Goal: Book appointment/travel/reservation

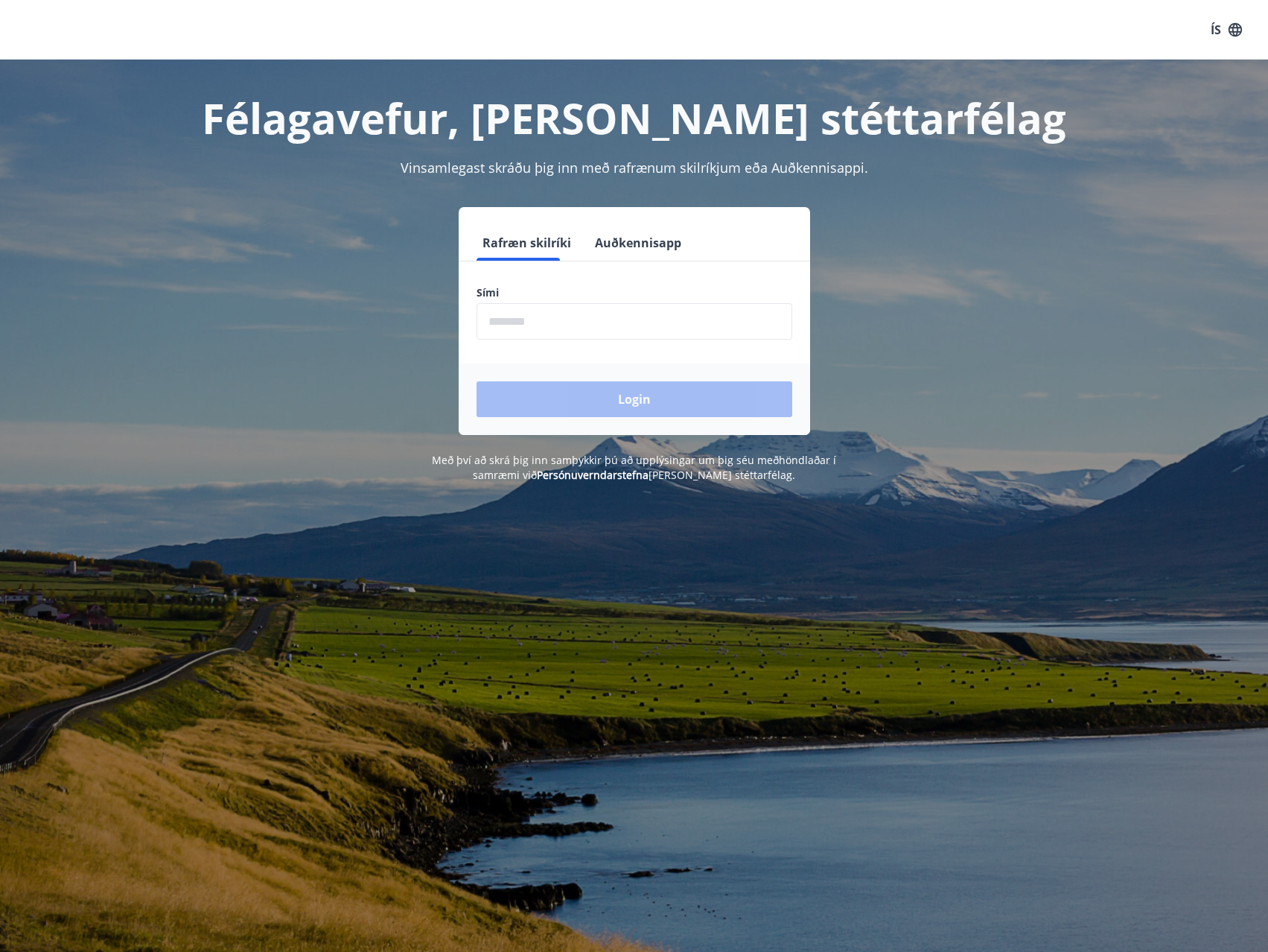
click at [657, 319] on input "phone" at bounding box center [634, 321] width 315 height 36
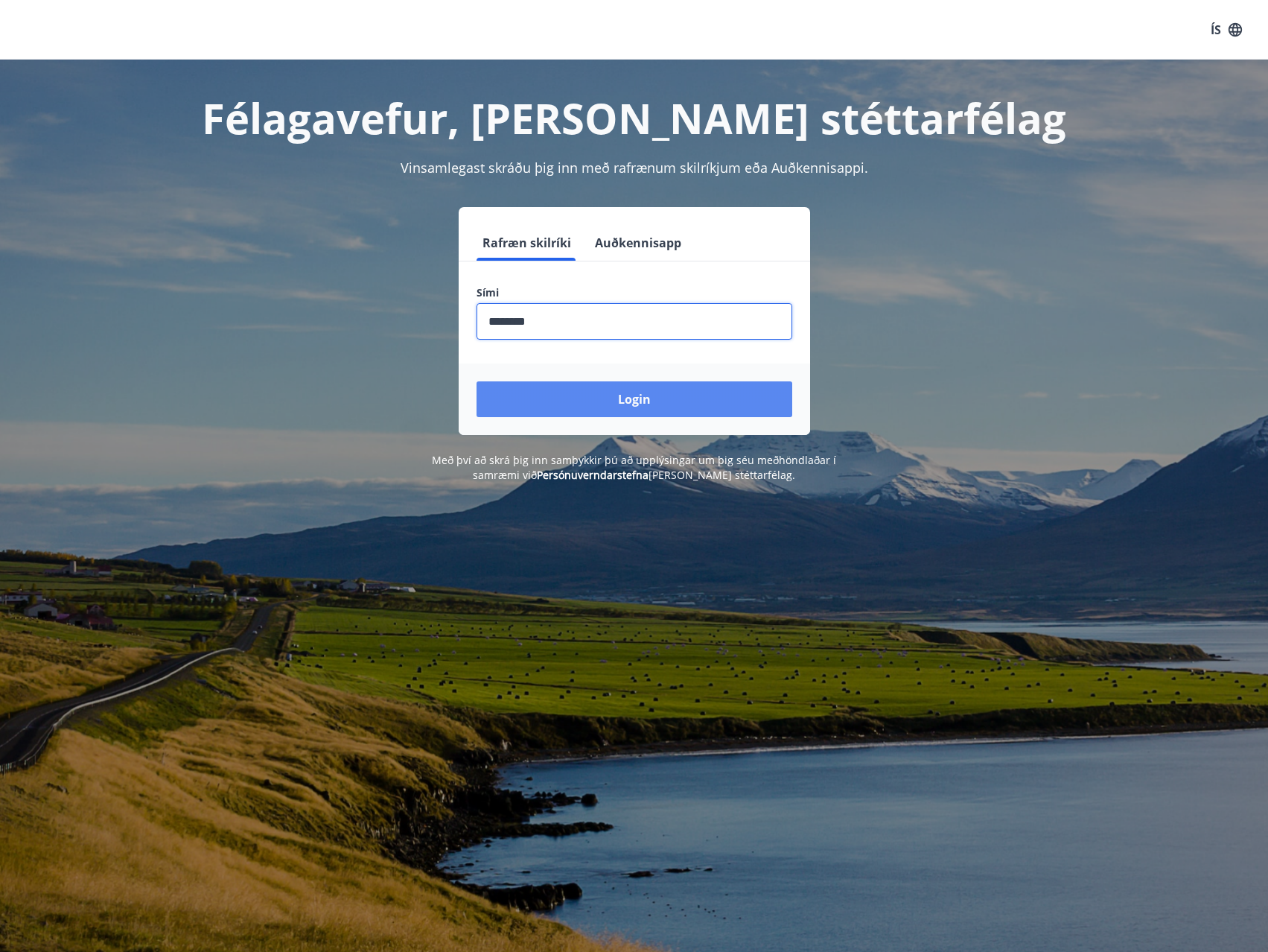
type input "********"
click at [701, 397] on button "Login" at bounding box center [634, 399] width 315 height 36
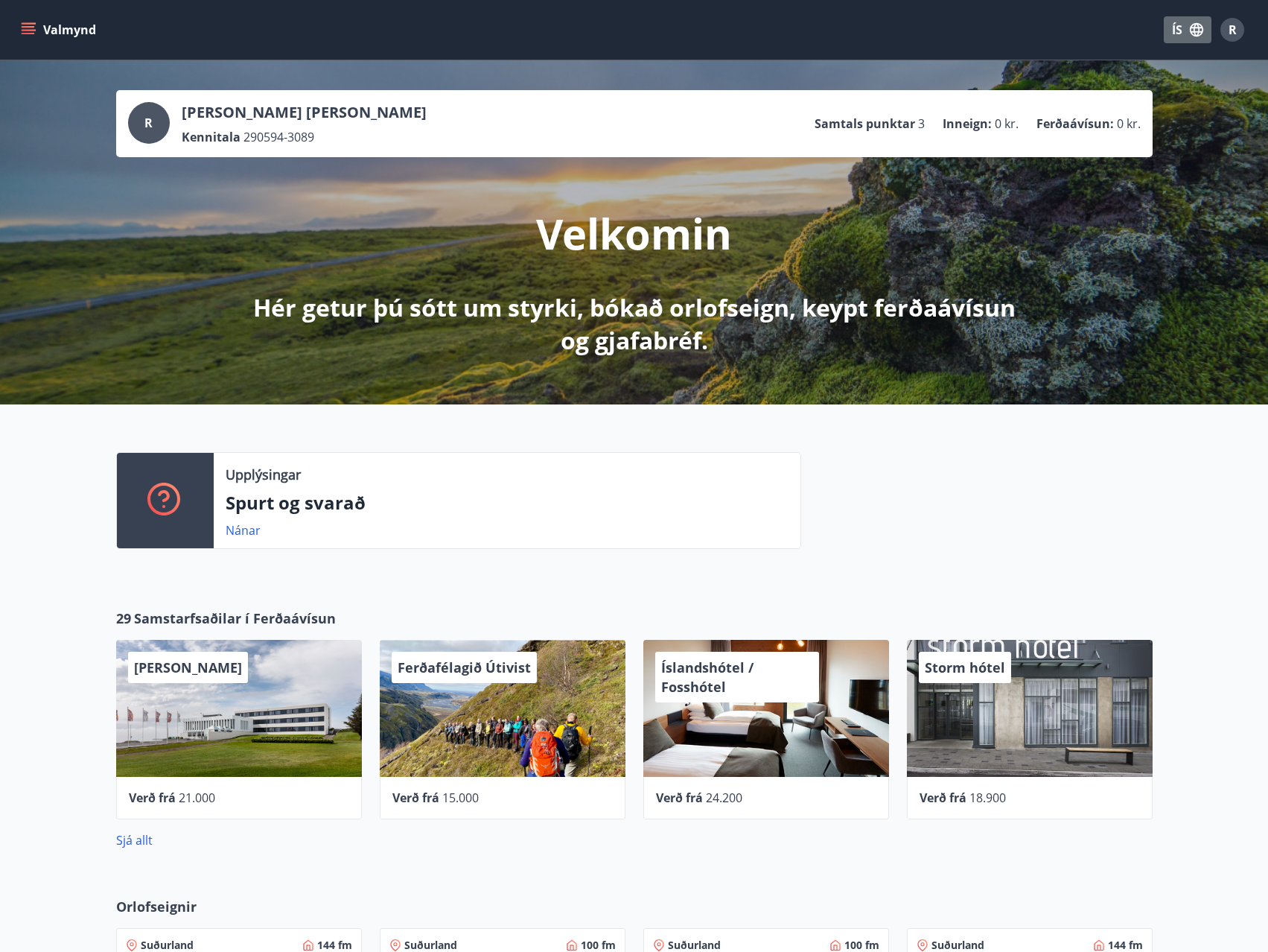
click at [1181, 31] on button "ÍS" at bounding box center [1188, 30] width 48 height 26
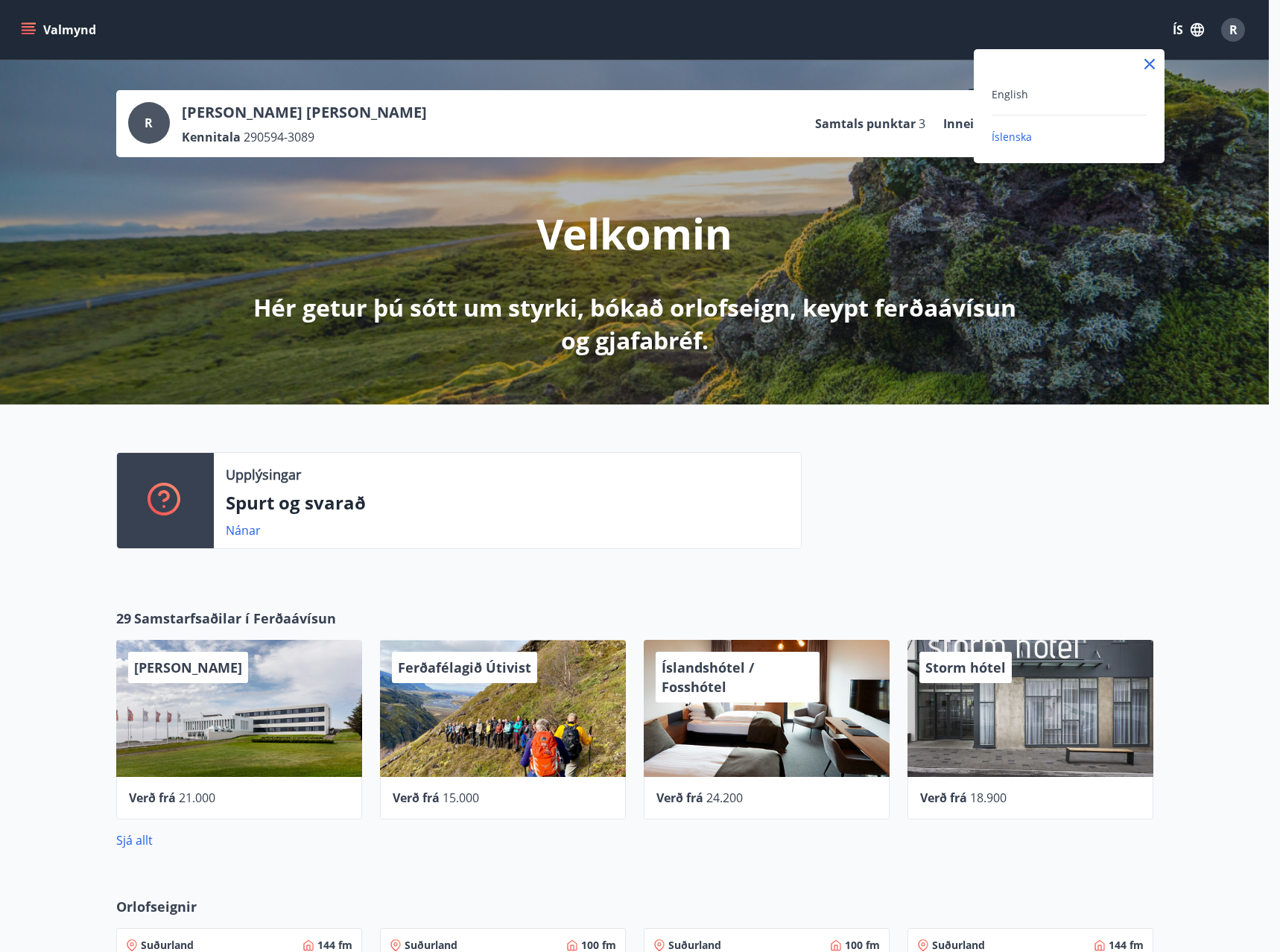
click at [1028, 99] on div "English" at bounding box center [1068, 94] width 155 height 18
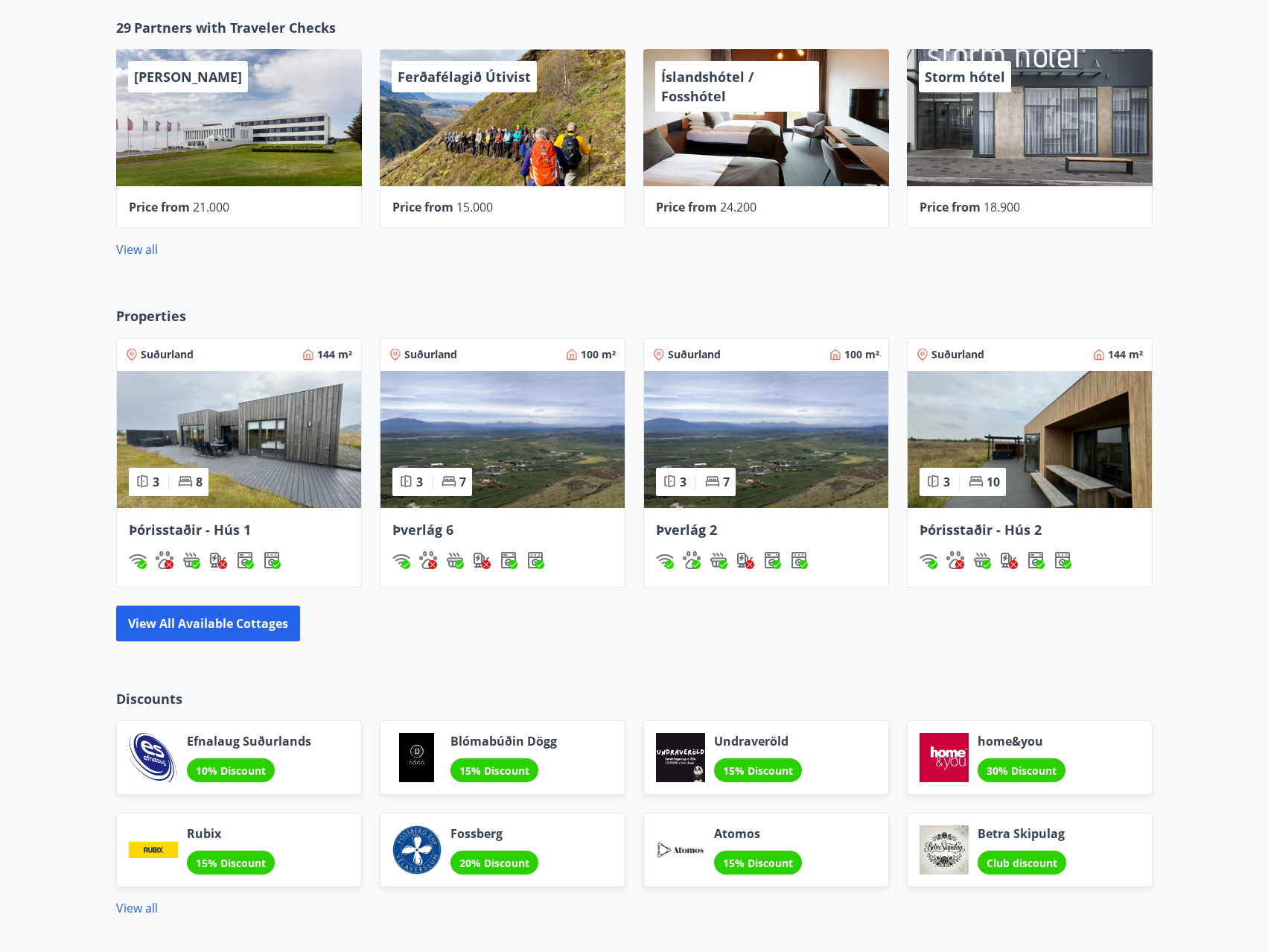
scroll to position [596, 0]
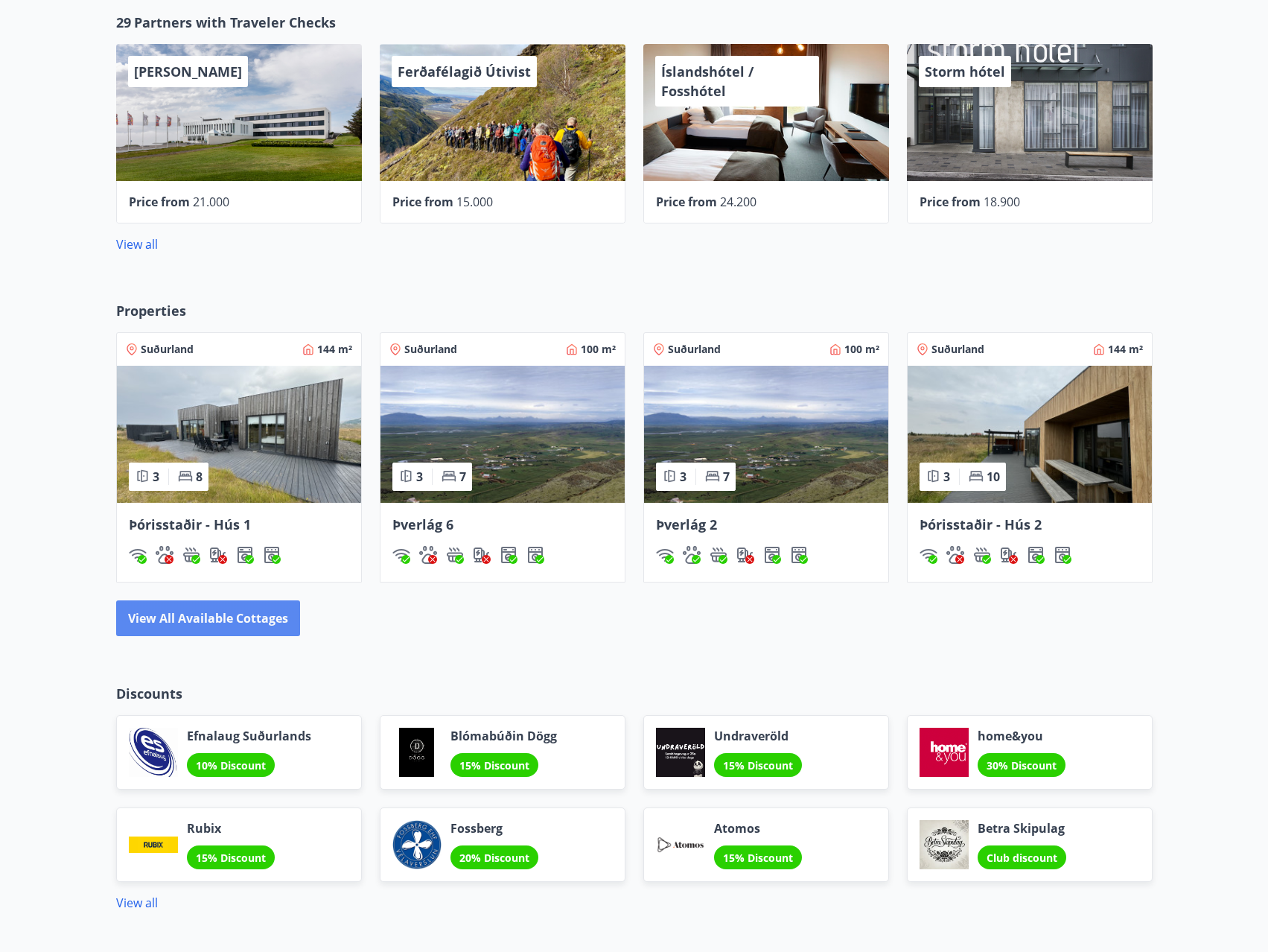
click at [198, 632] on button "View all available cottages" at bounding box center [208, 618] width 184 height 36
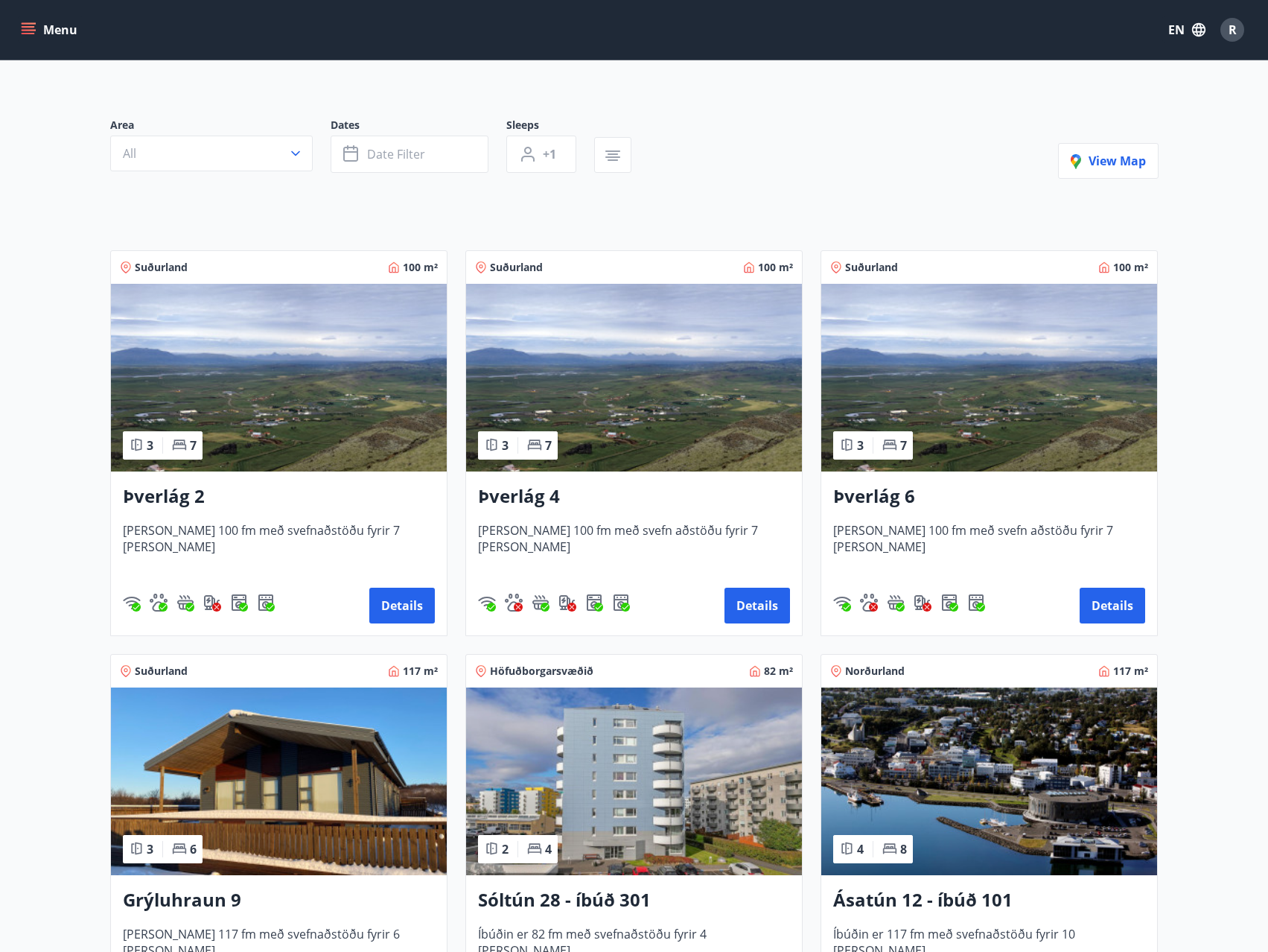
scroll to position [75, 0]
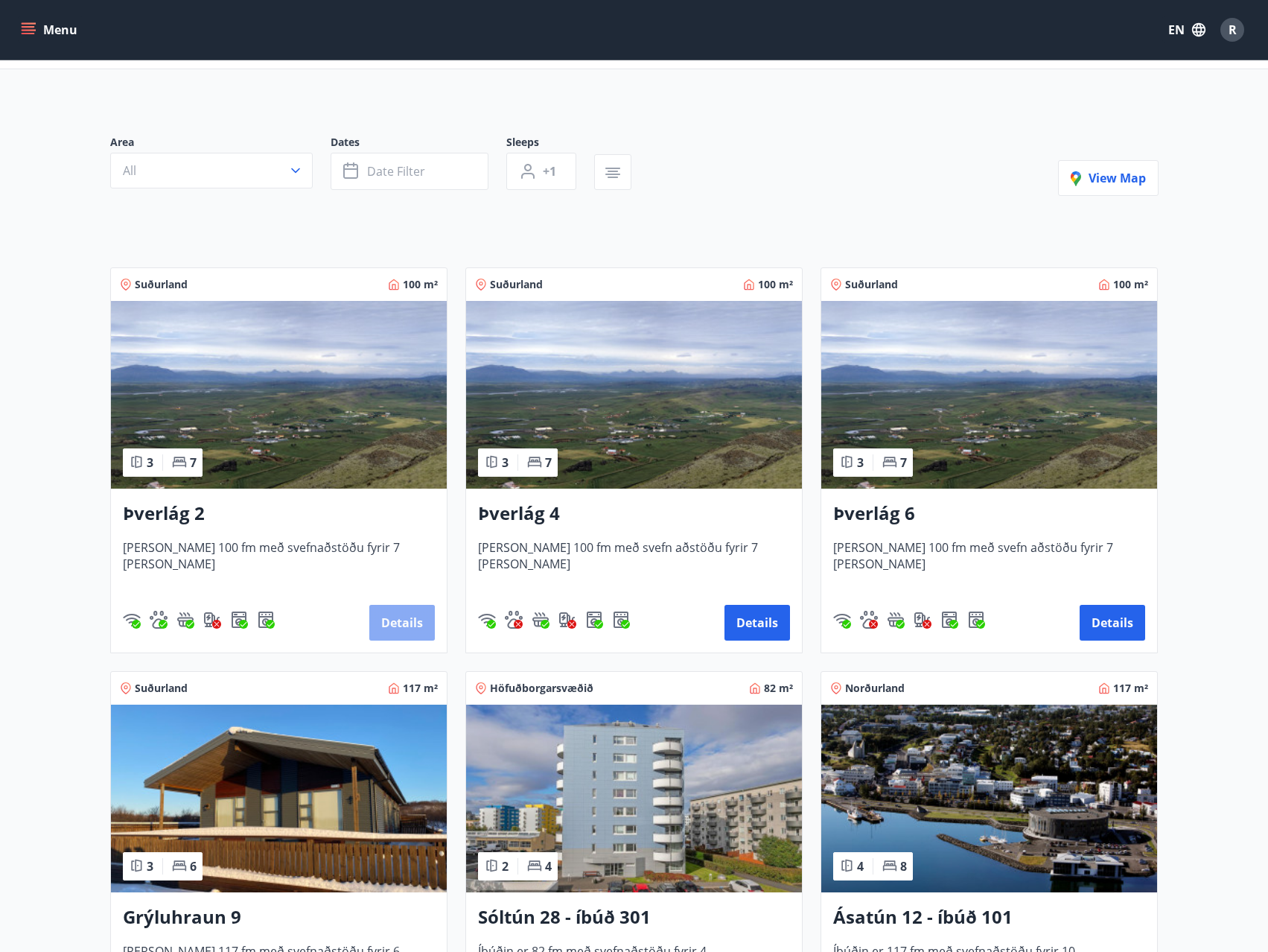
click at [403, 620] on button "Details" at bounding box center [401, 623] width 65 height 36
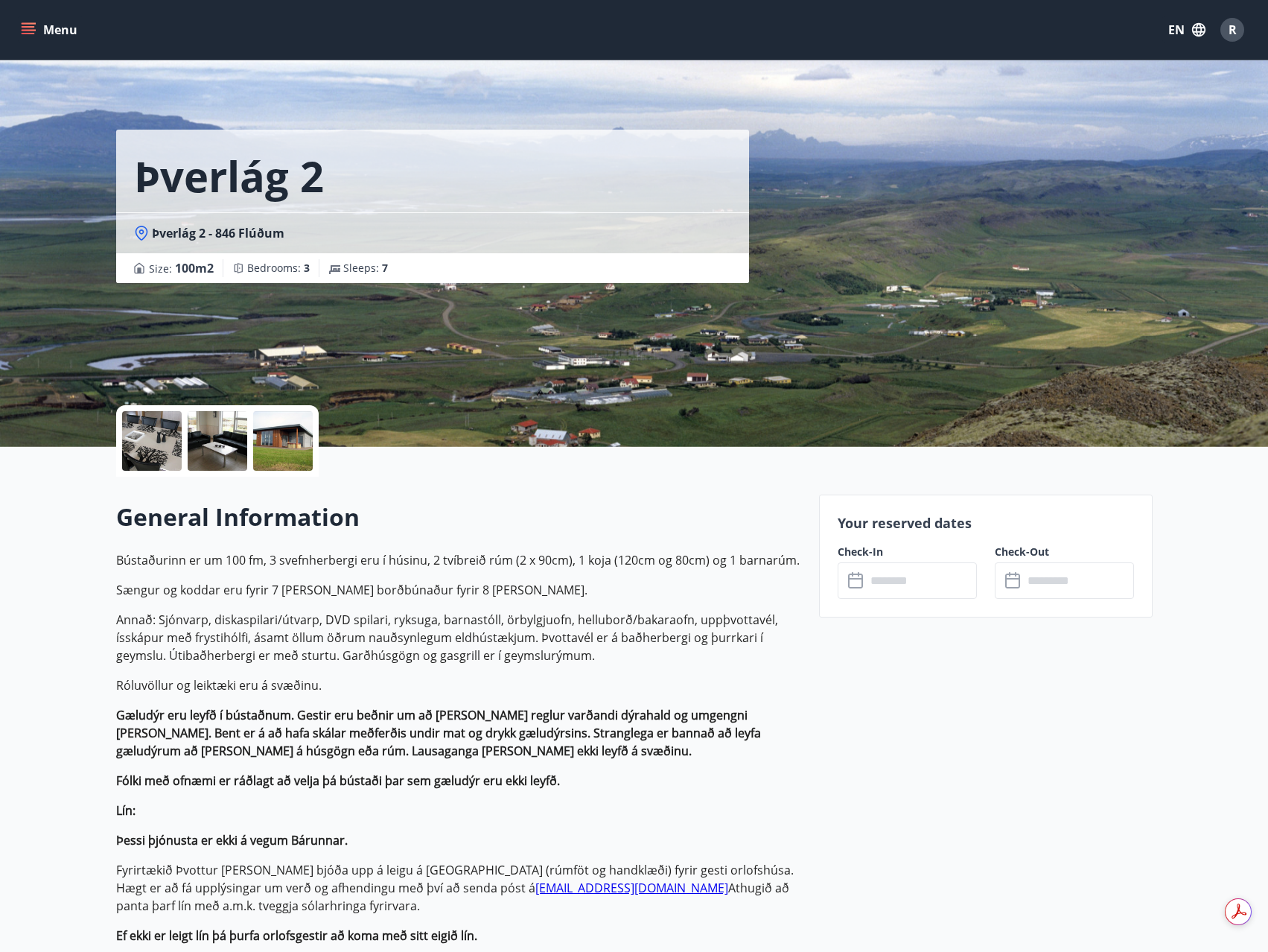
click at [897, 578] on input "text" at bounding box center [921, 580] width 111 height 36
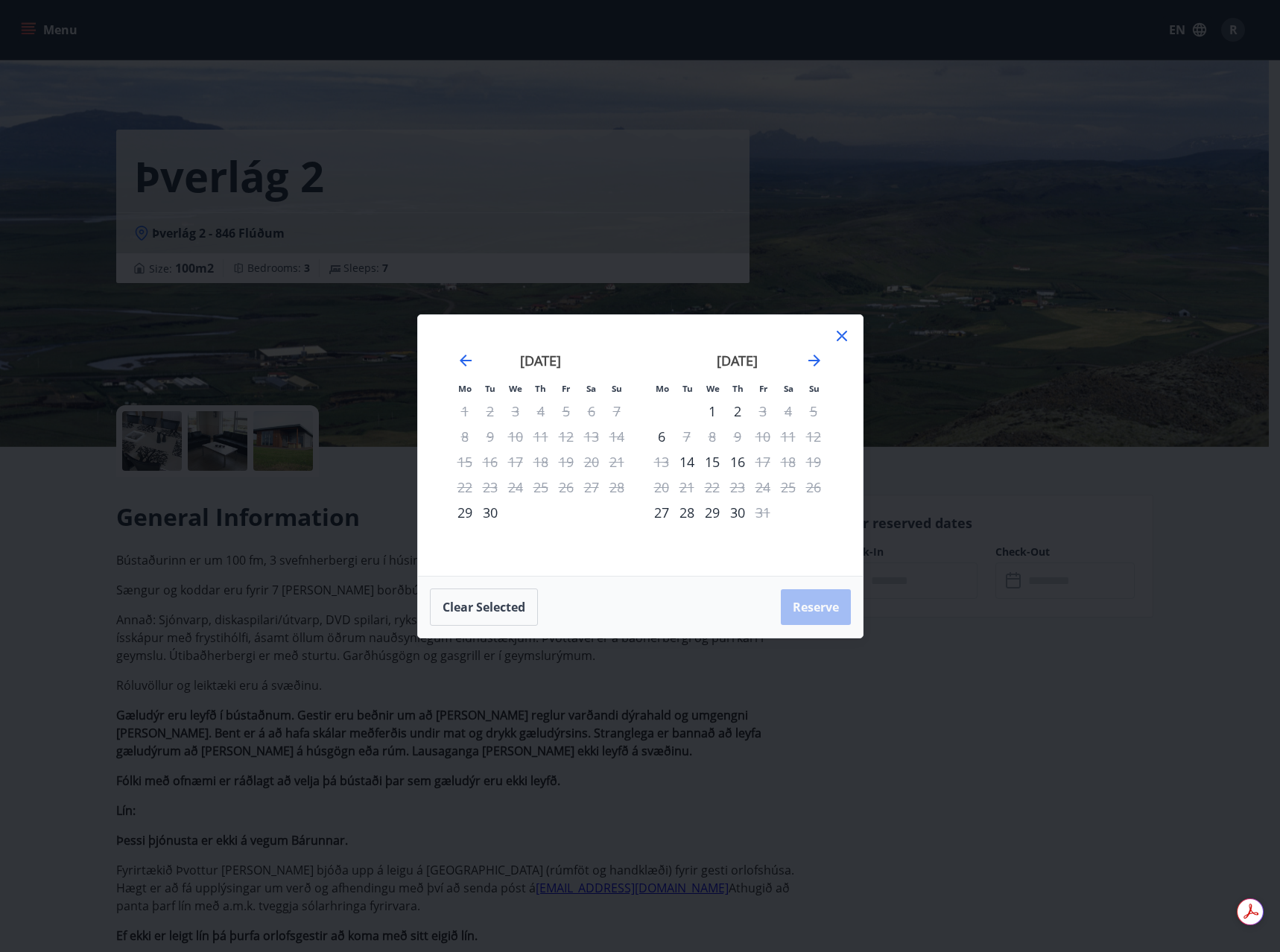
click at [849, 331] on icon at bounding box center [842, 336] width 18 height 18
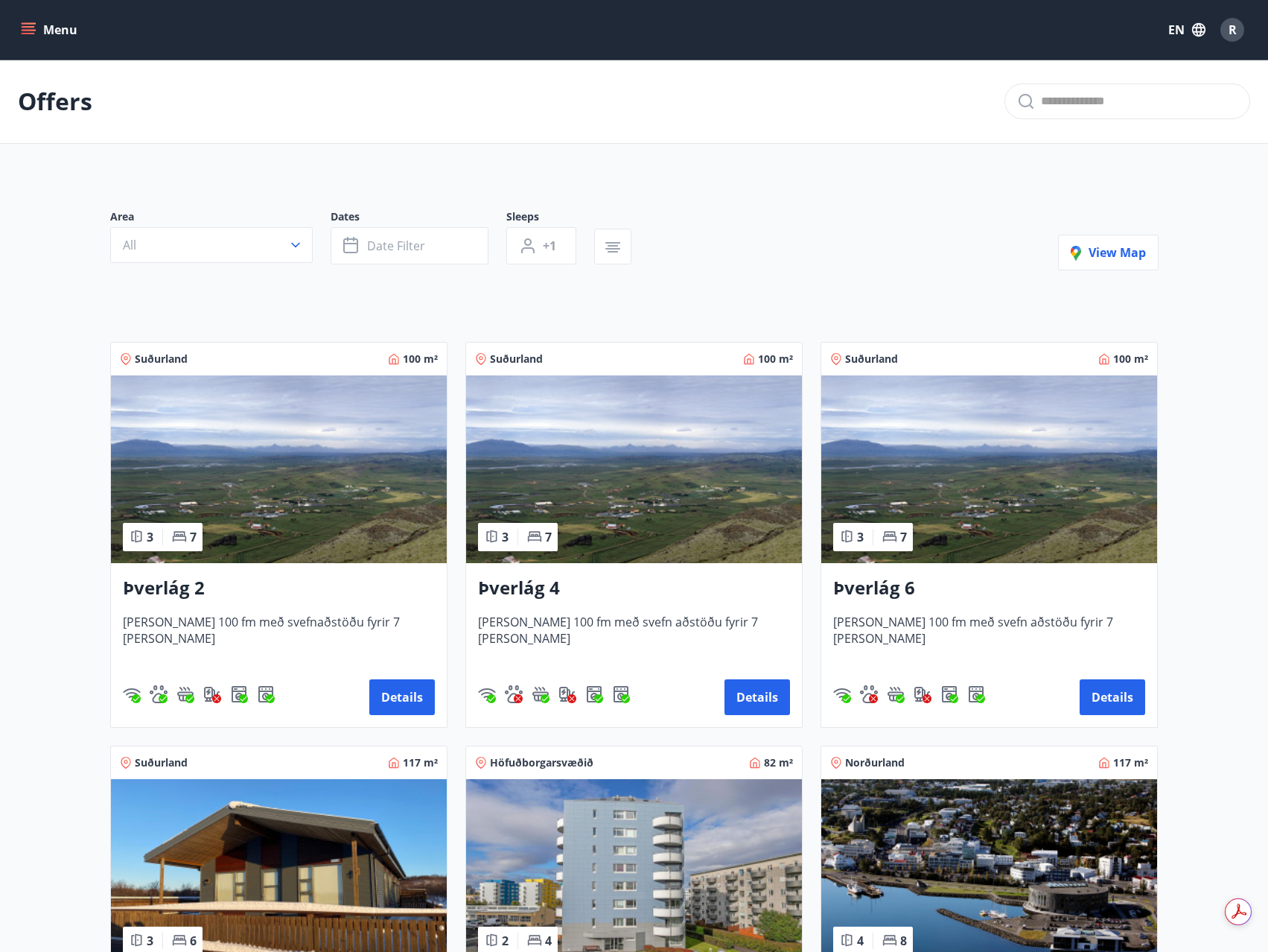
click at [657, 501] on img at bounding box center [634, 469] width 336 height 188
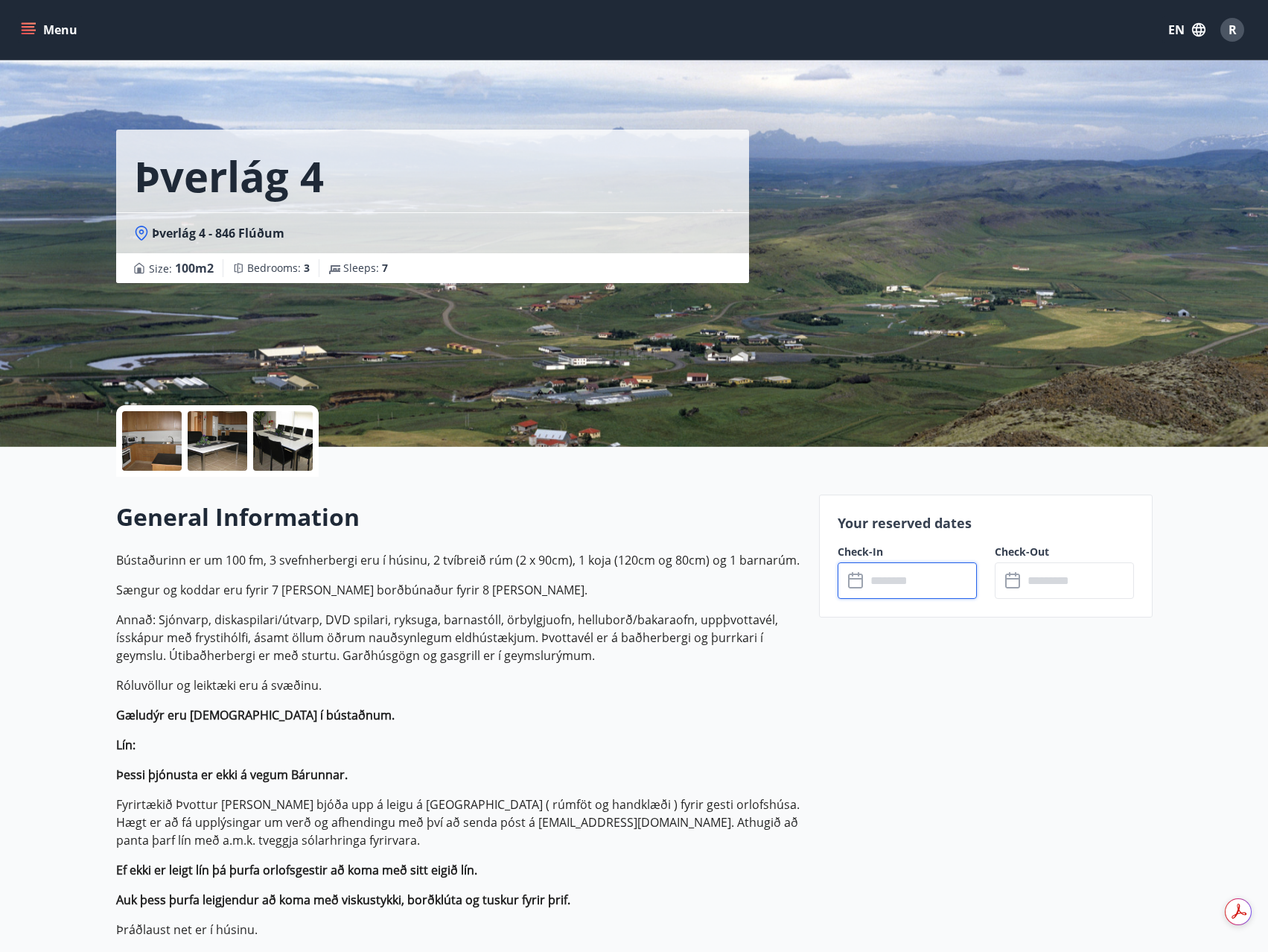
click at [912, 598] on input "text" at bounding box center [921, 580] width 111 height 36
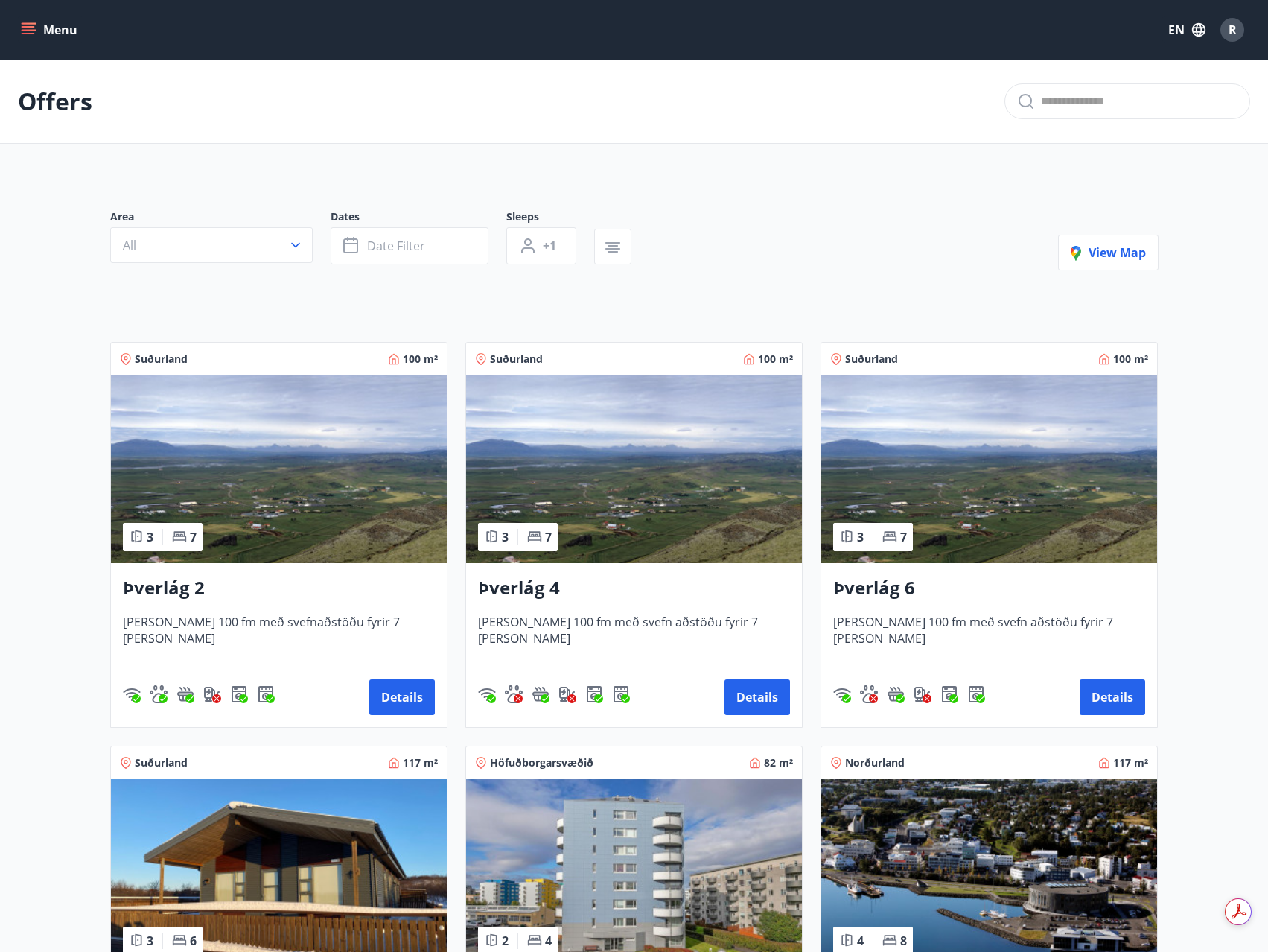
click at [993, 420] on img at bounding box center [989, 469] width 336 height 188
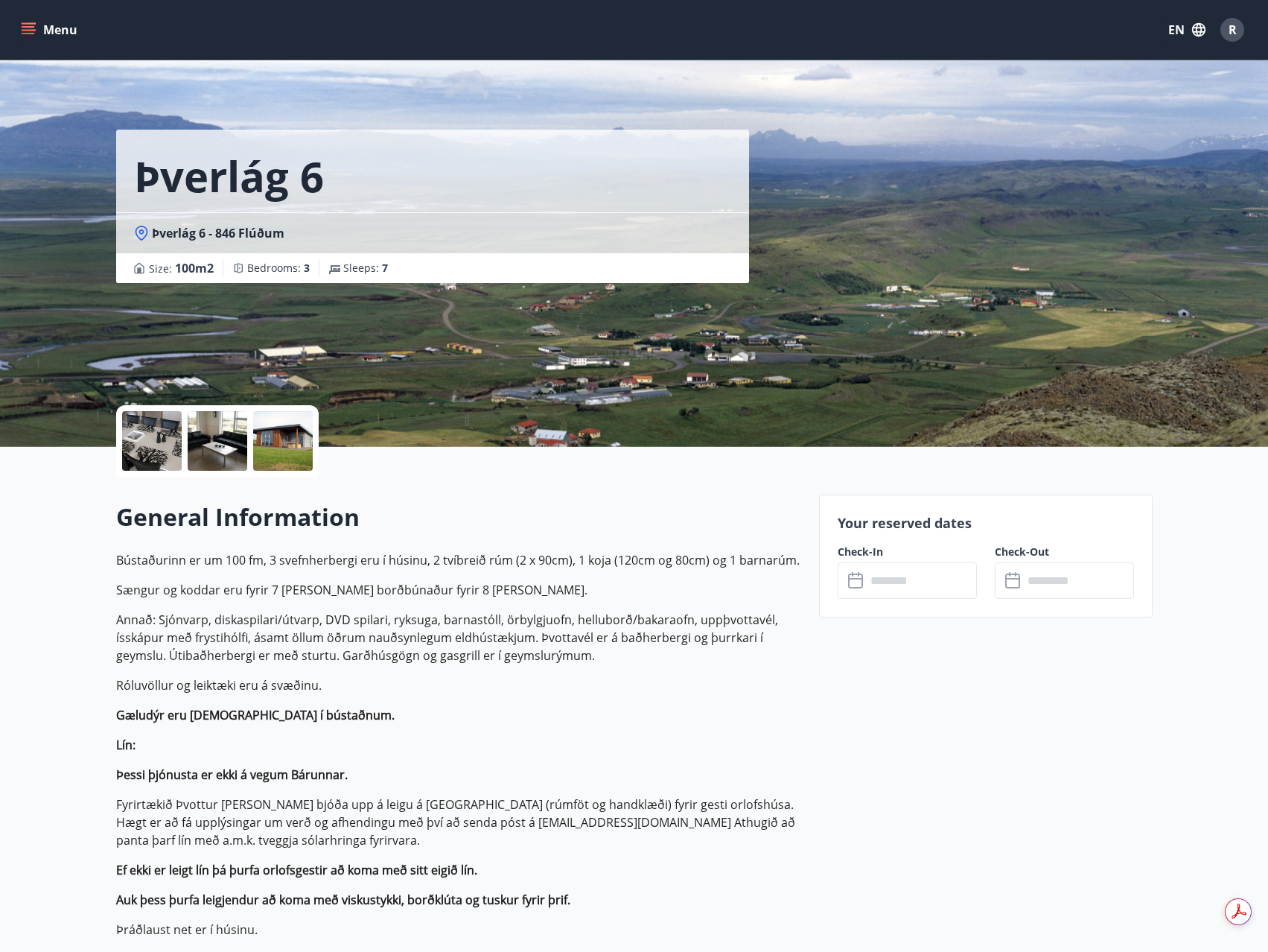
click at [904, 599] on div "Your reserved dates Check-In ​ ​ Check-Out ​ ​" at bounding box center [986, 555] width 334 height 123
click at [905, 582] on input "text" at bounding box center [921, 580] width 111 height 36
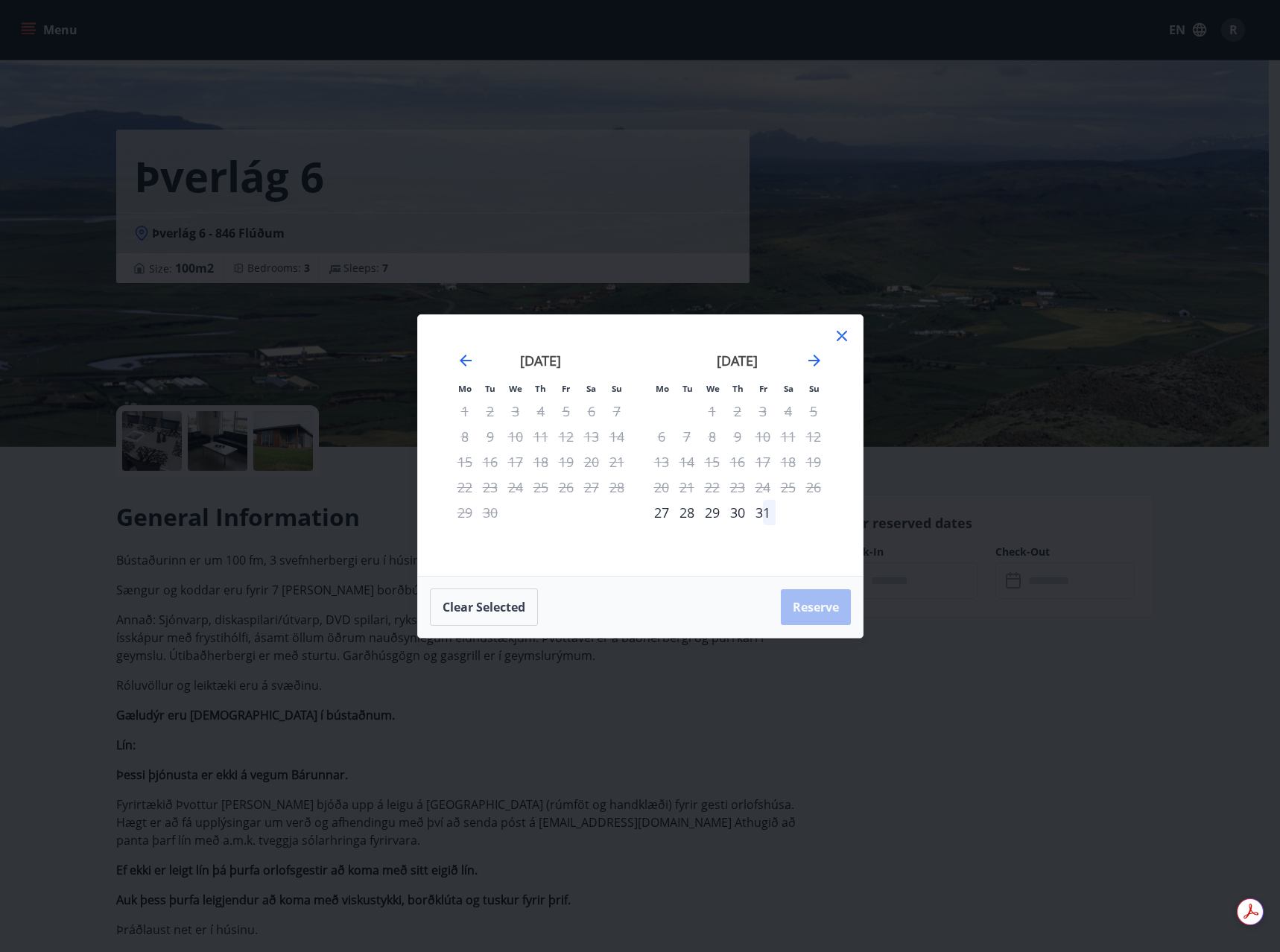
click at [850, 334] on div "Mo Tu We Th Fr Sa Su Mo Tu We Th Fr Sa Su [DATE] 1 2 3 4 5 6 7 8 9 10 11 12 13 …" at bounding box center [640, 445] width 445 height 261
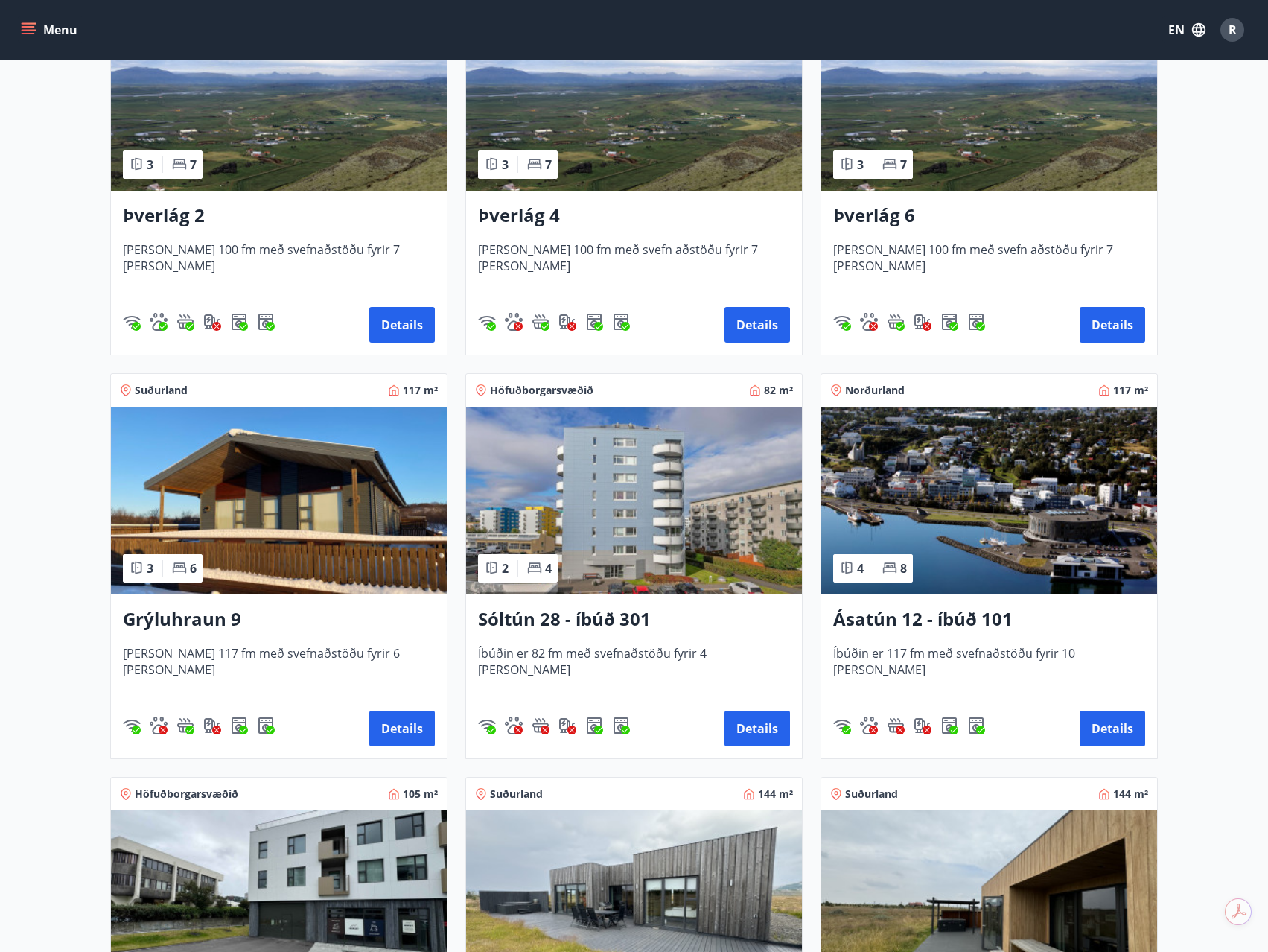
click at [271, 454] on img at bounding box center [279, 500] width 336 height 188
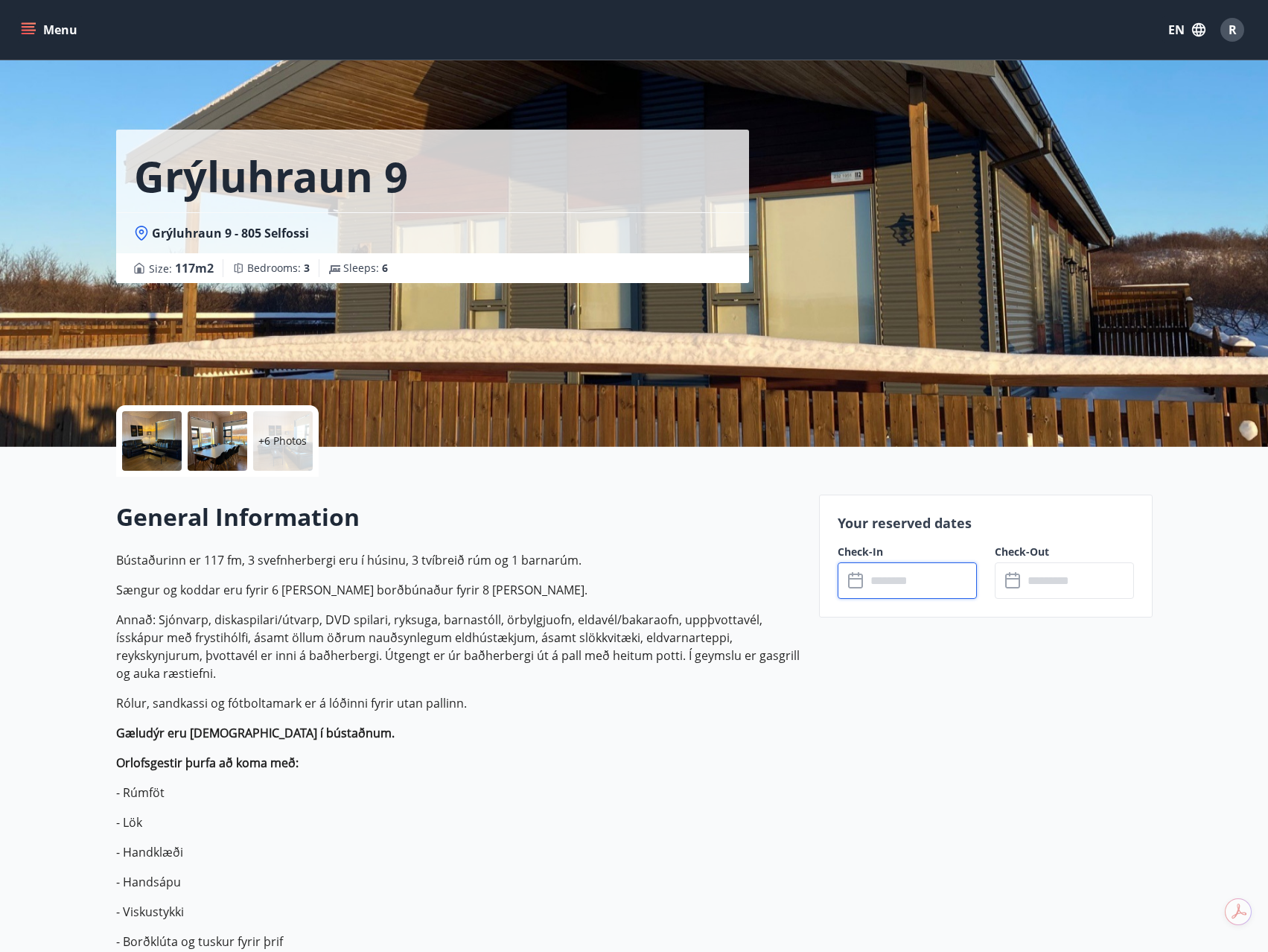
click at [909, 573] on input "text" at bounding box center [921, 580] width 111 height 36
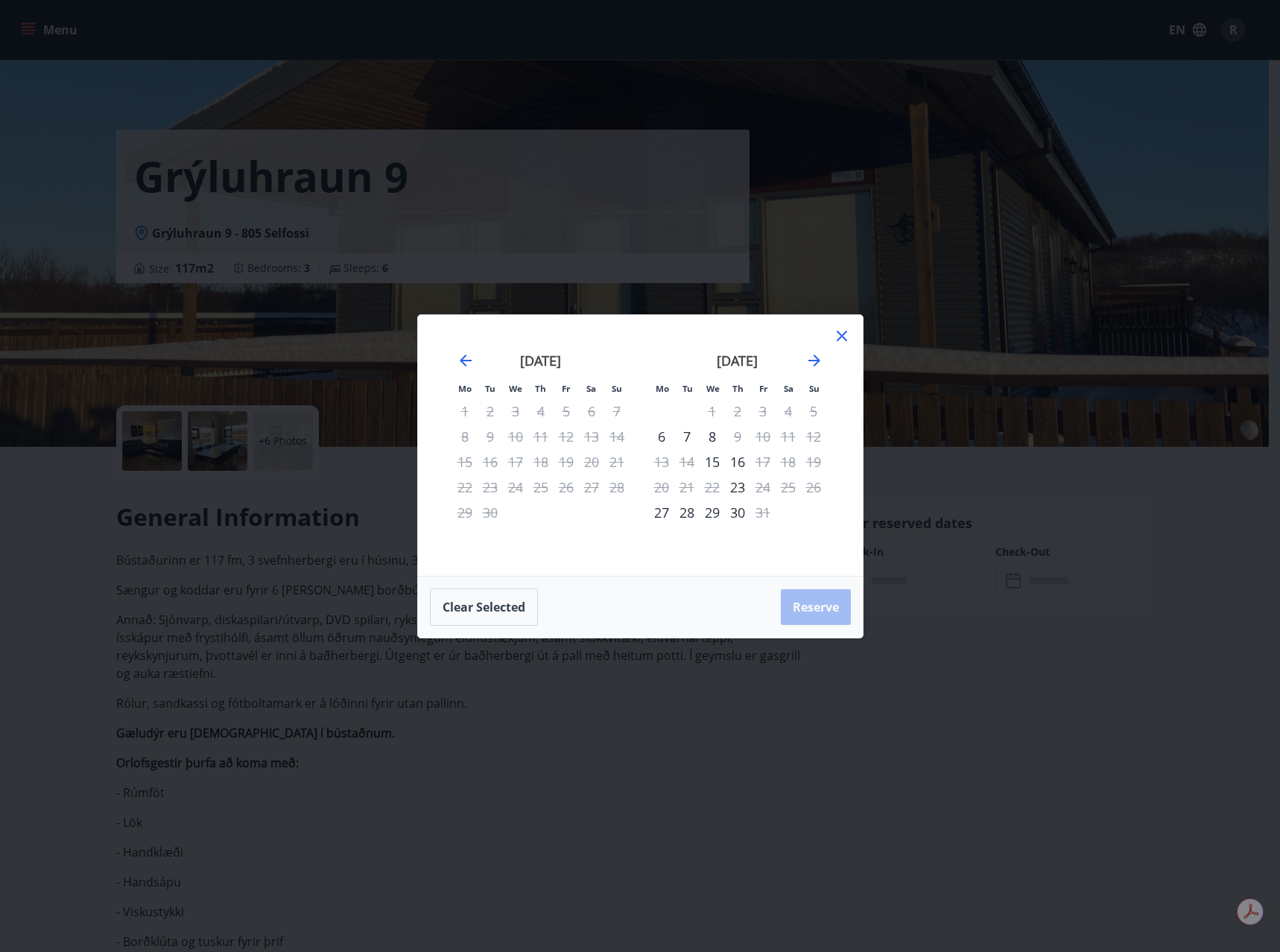
drag, startPoint x: 840, startPoint y: 334, endPoint x: 716, endPoint y: 290, distance: 131.6
click at [841, 334] on icon at bounding box center [842, 336] width 18 height 18
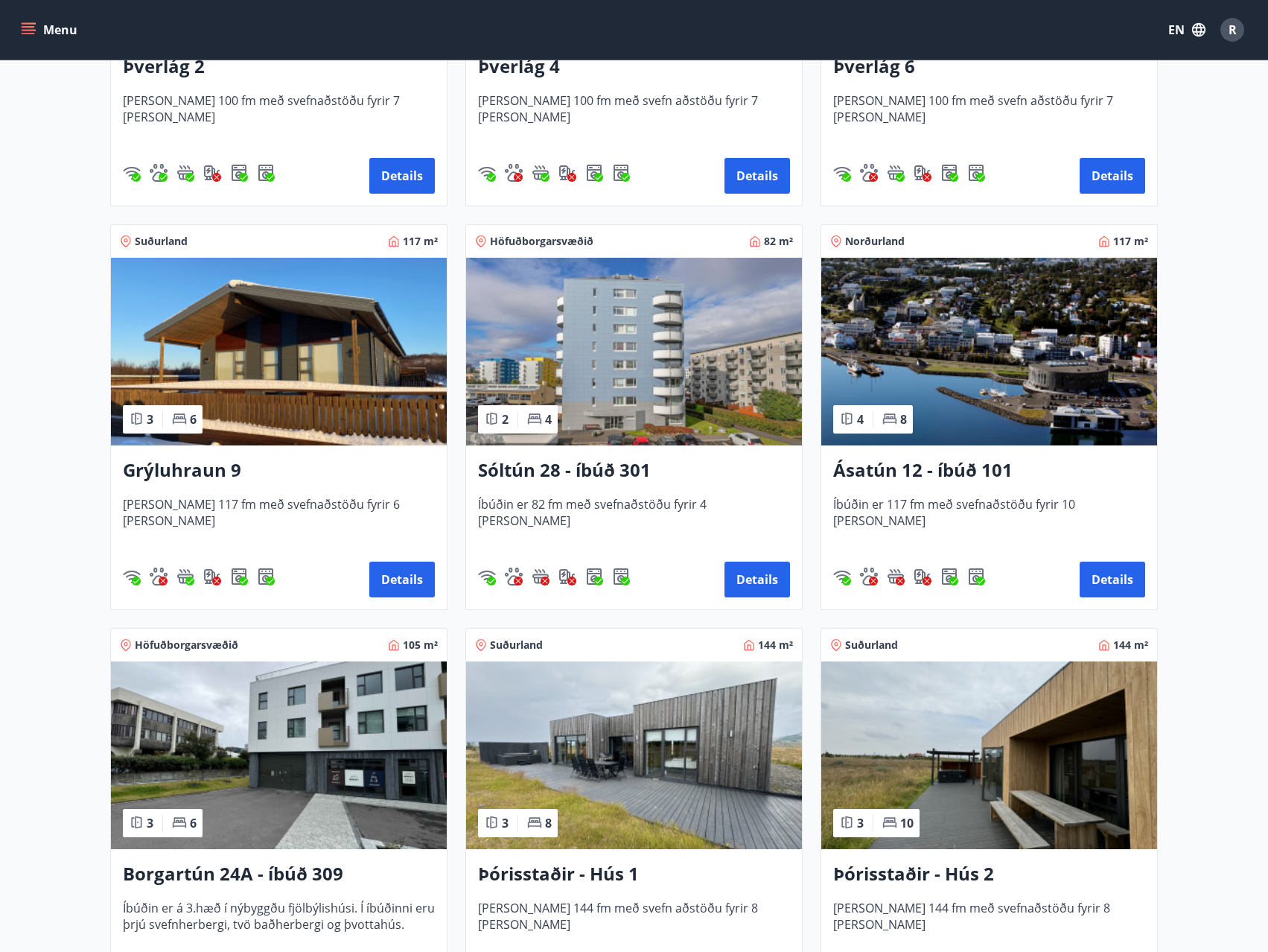
scroll to position [671, 0]
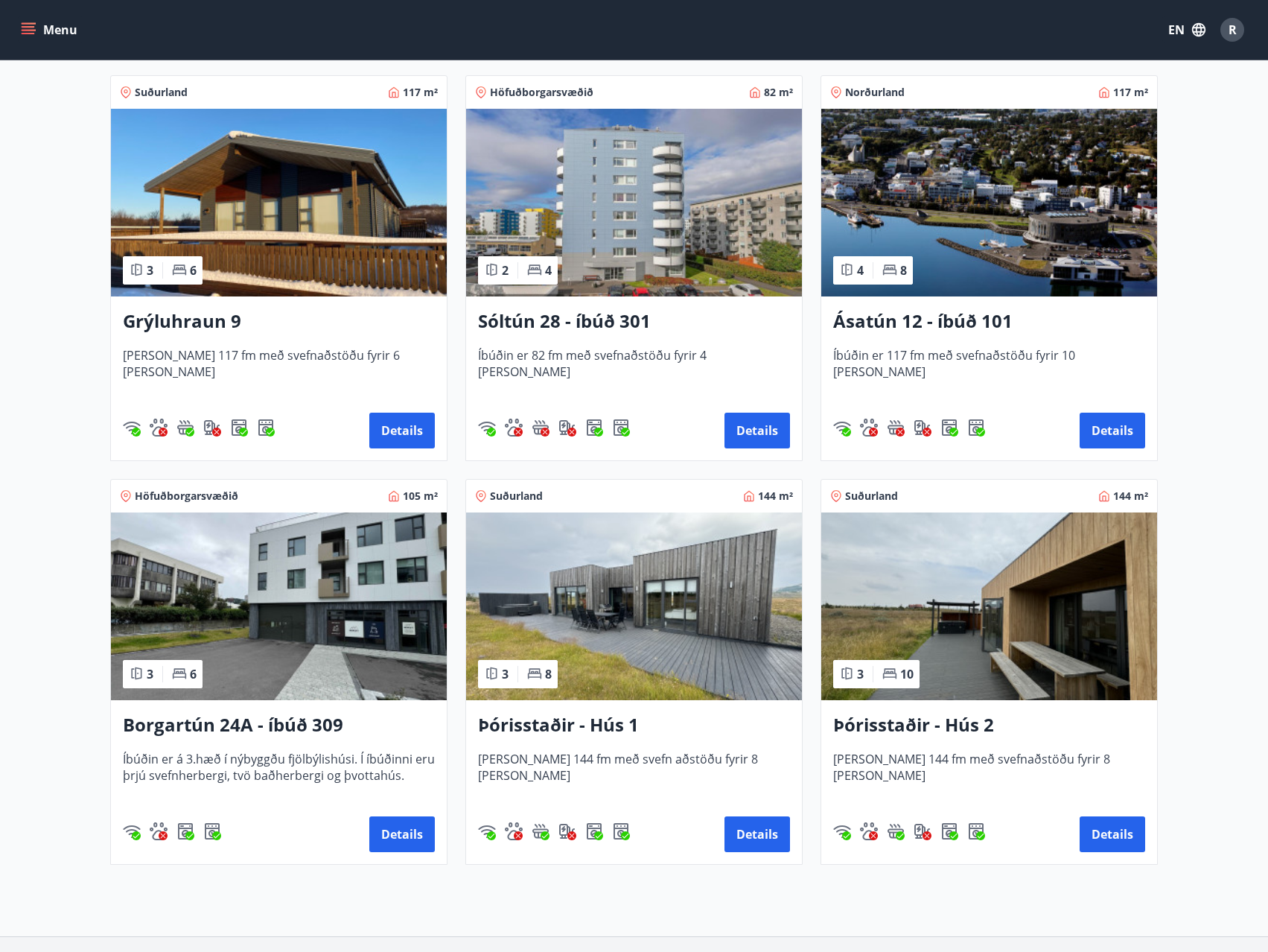
click at [642, 584] on img at bounding box center [634, 606] width 336 height 188
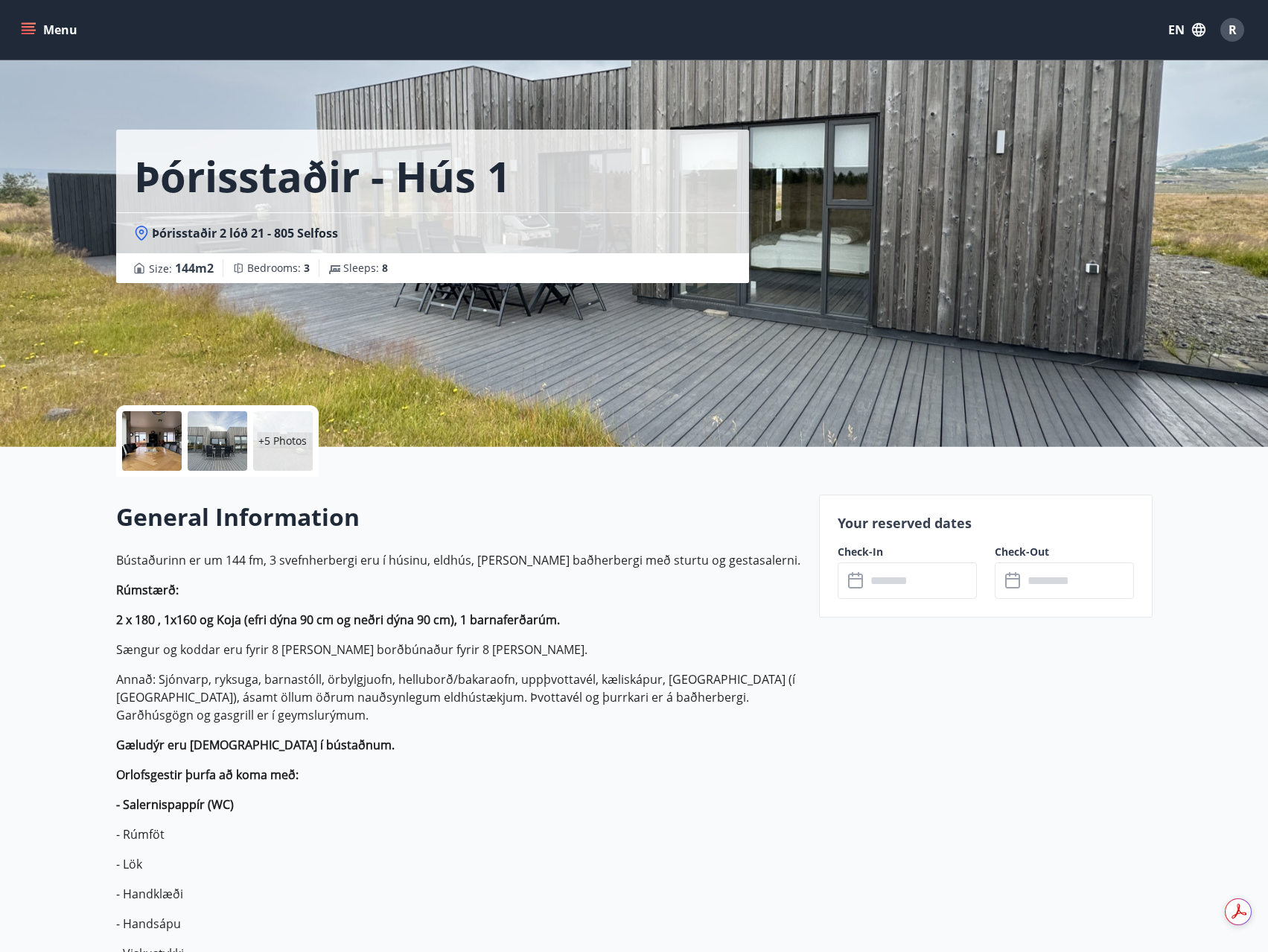
click at [928, 572] on input "text" at bounding box center [921, 580] width 111 height 36
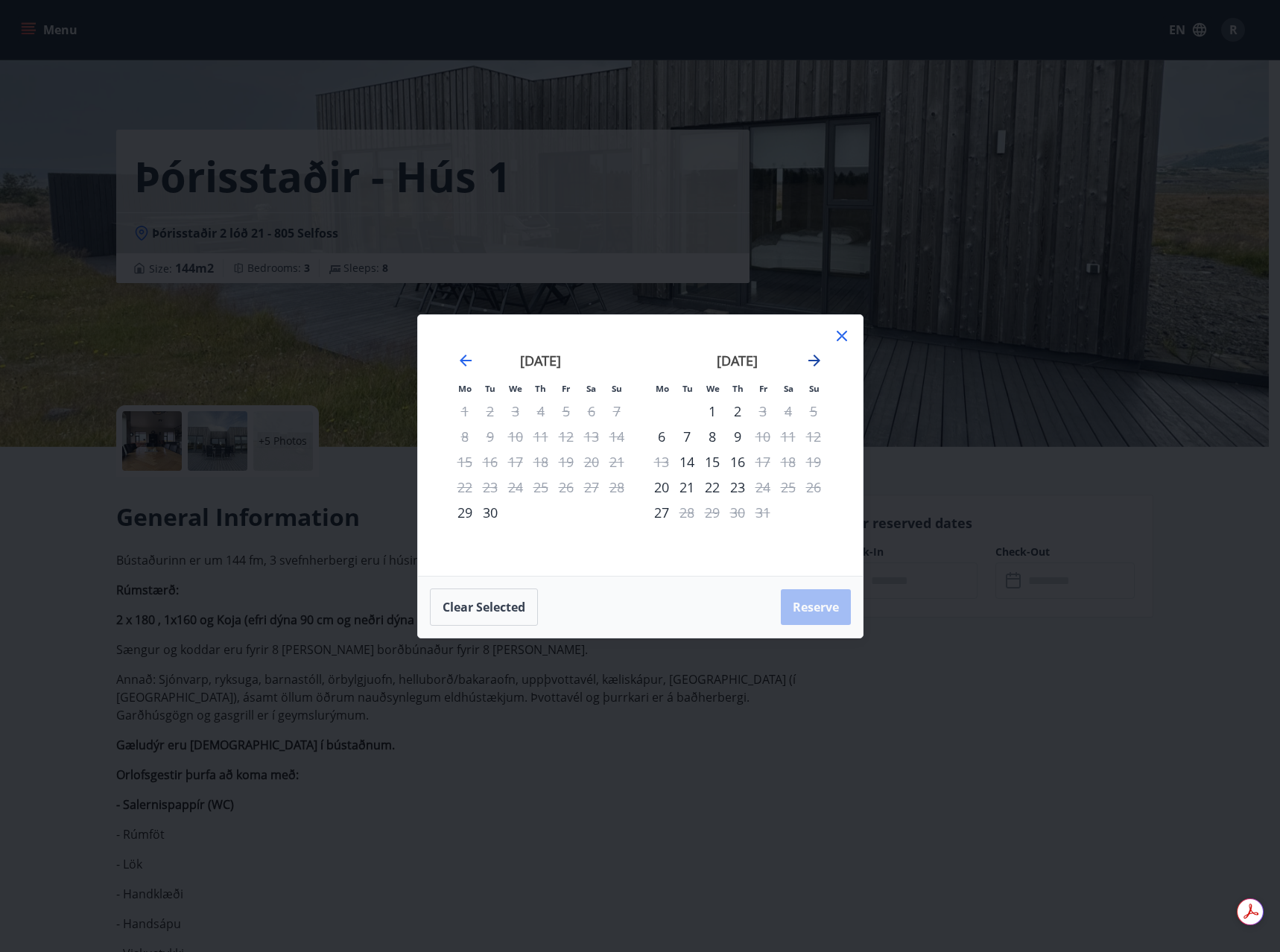
click at [820, 359] on icon "Move forward to switch to the next month." at bounding box center [815, 361] width 18 height 18
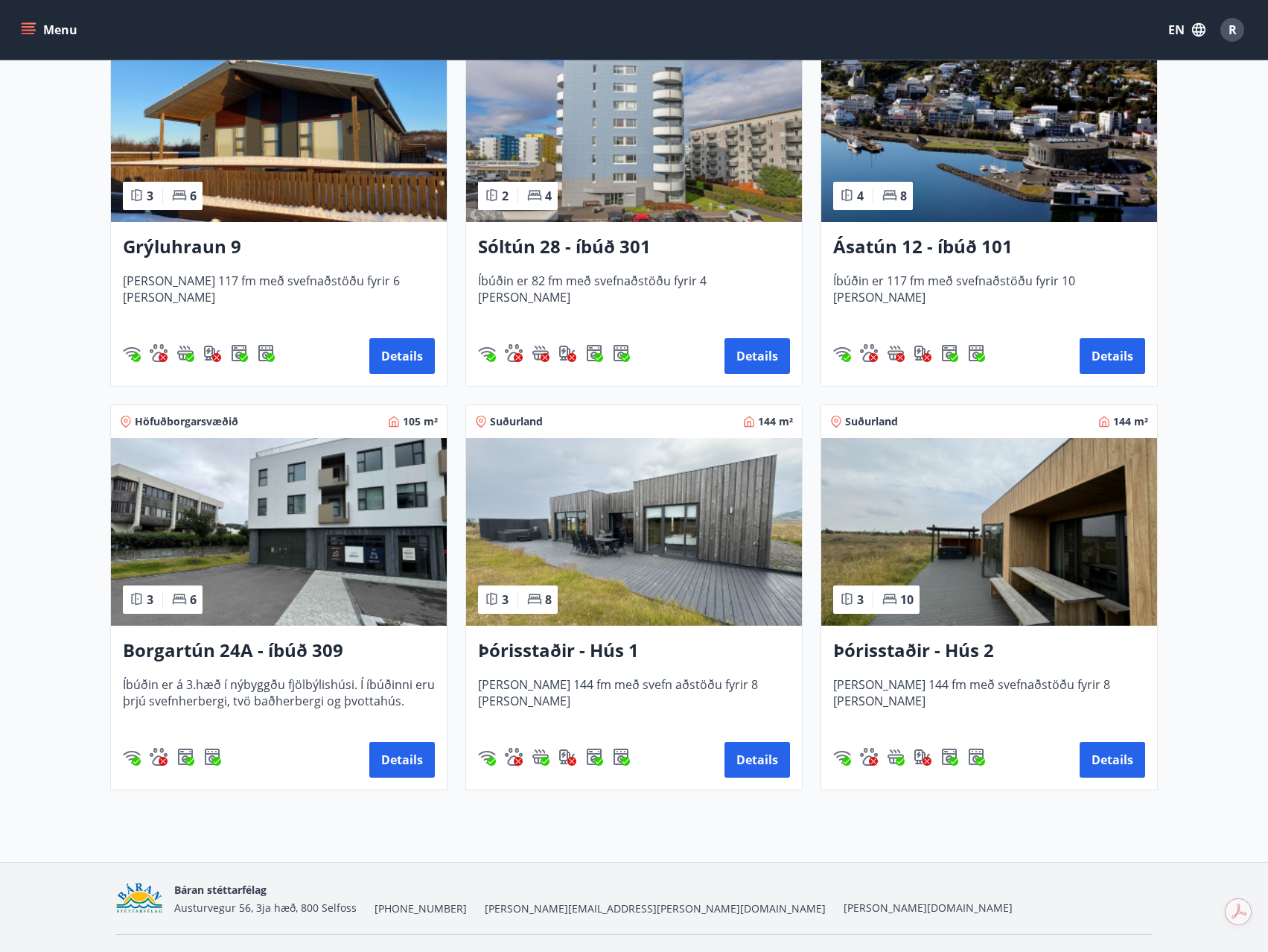
click at [1011, 493] on img at bounding box center [989, 531] width 336 height 188
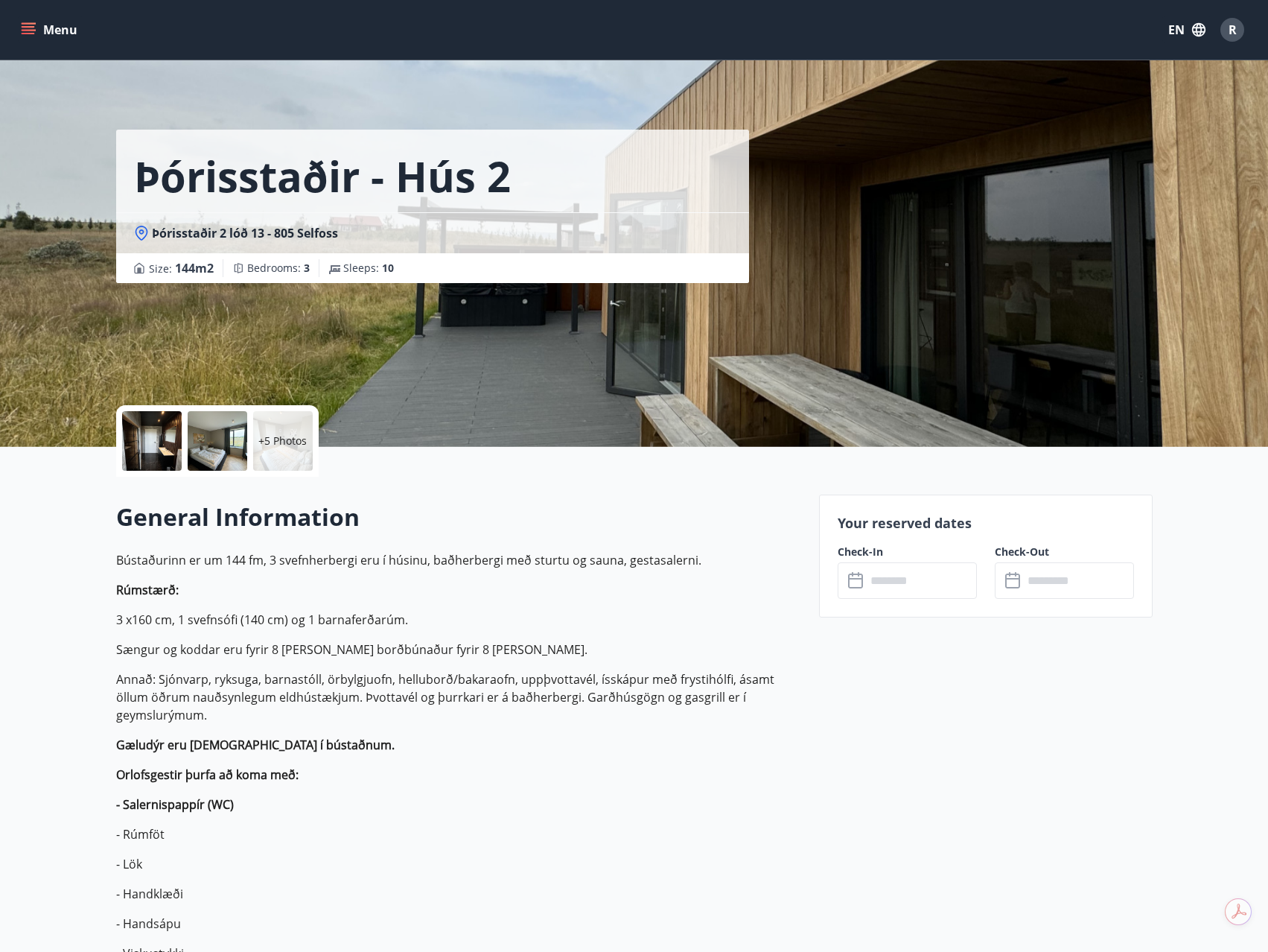
click at [910, 567] on input "text" at bounding box center [921, 580] width 111 height 36
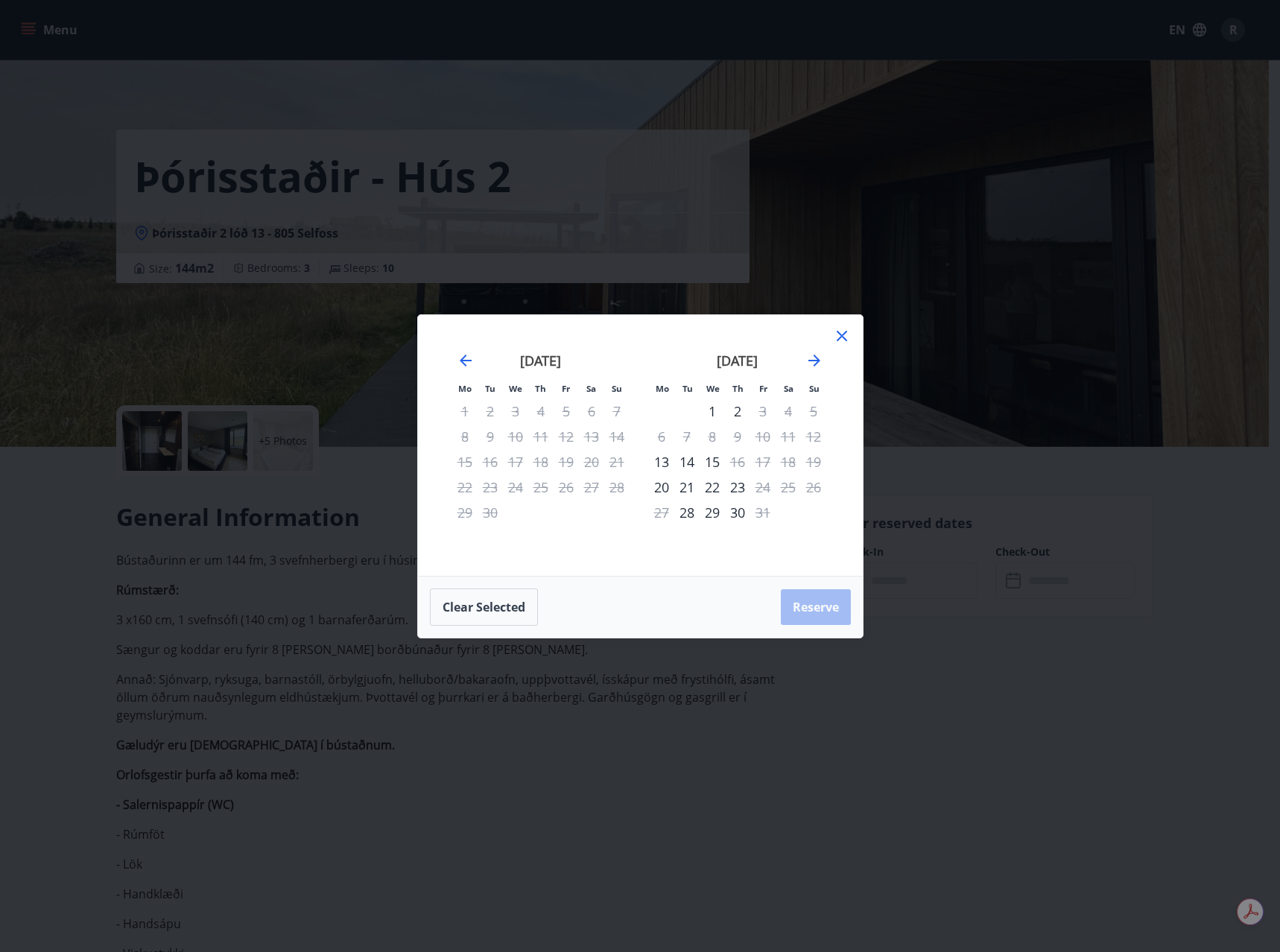
click at [843, 330] on icon at bounding box center [842, 336] width 18 height 18
